Goal: Find specific fact: Find specific fact

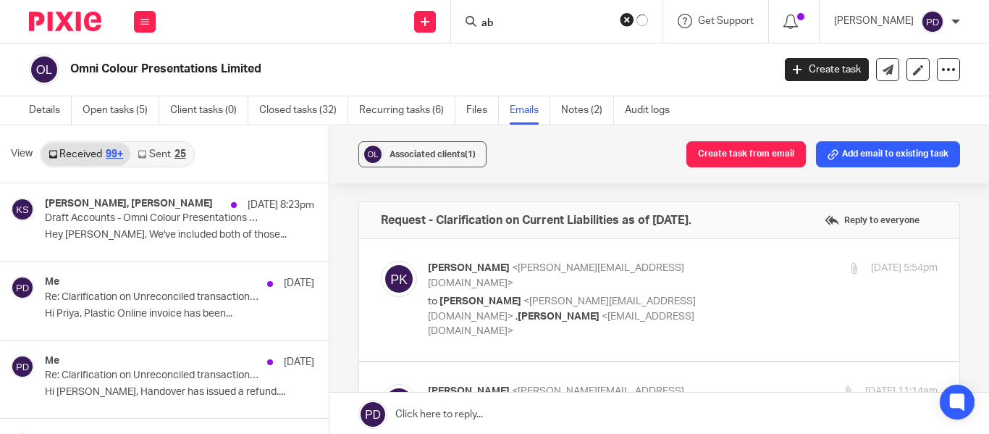
type input "abe"
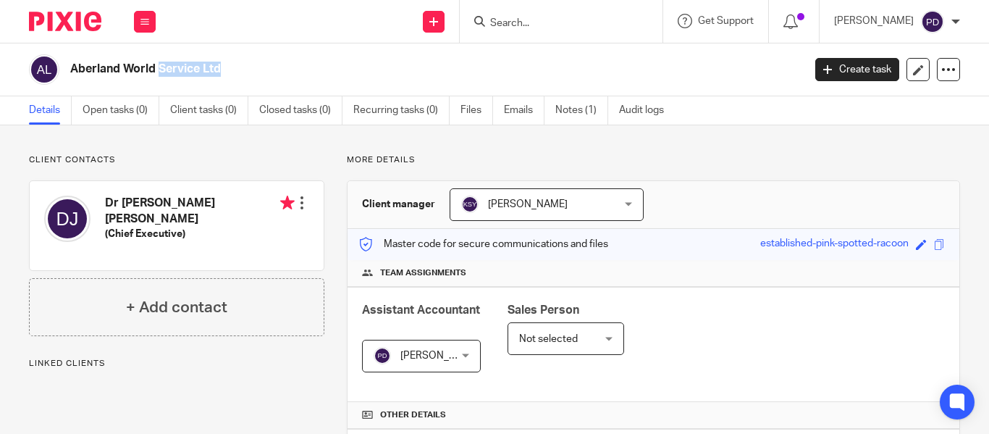
click at [115, 69] on h2 "Aberland World Service Ltd" at bounding box center [359, 69] width 578 height 15
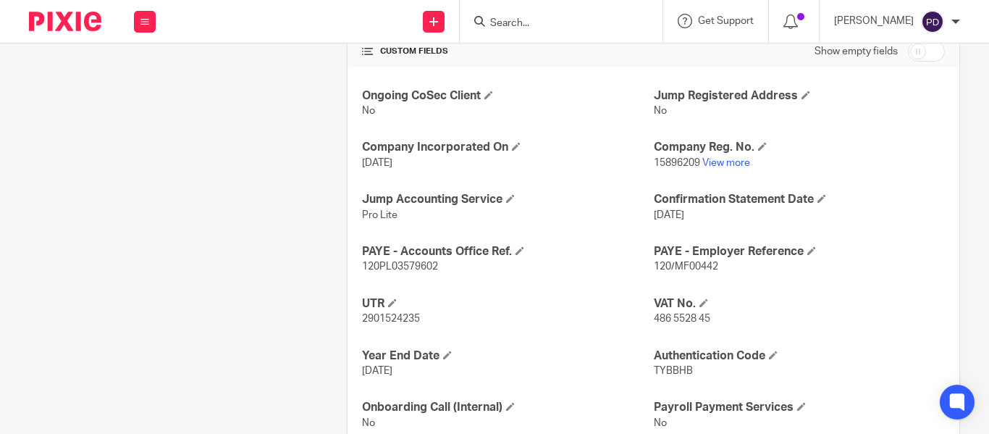
scroll to position [554, 0]
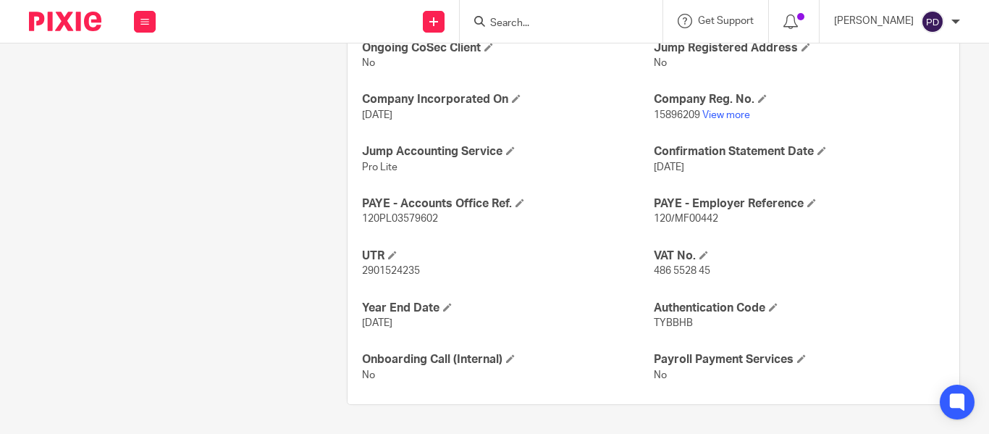
click at [693, 217] on span "120/MF00442" at bounding box center [686, 219] width 64 height 10
copy span "MF00442"
click at [654, 216] on span "120/MF00442" at bounding box center [686, 219] width 64 height 10
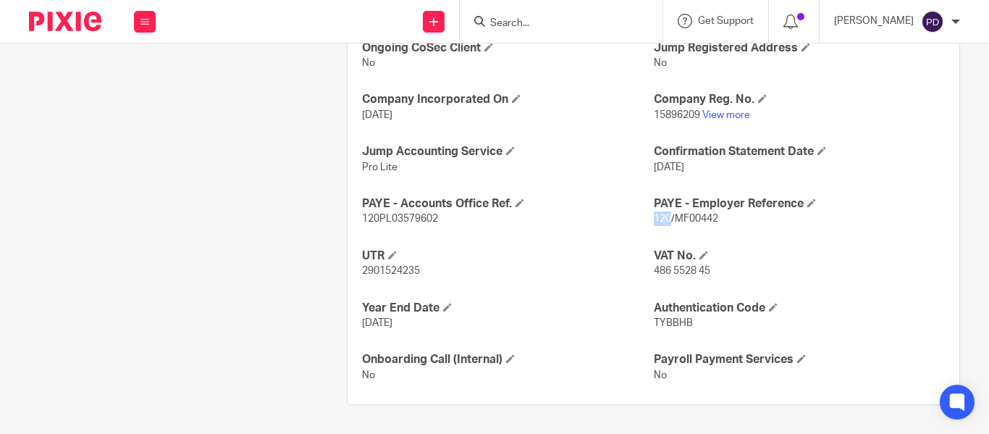
copy span "120"
